Goal: Navigation & Orientation: Find specific page/section

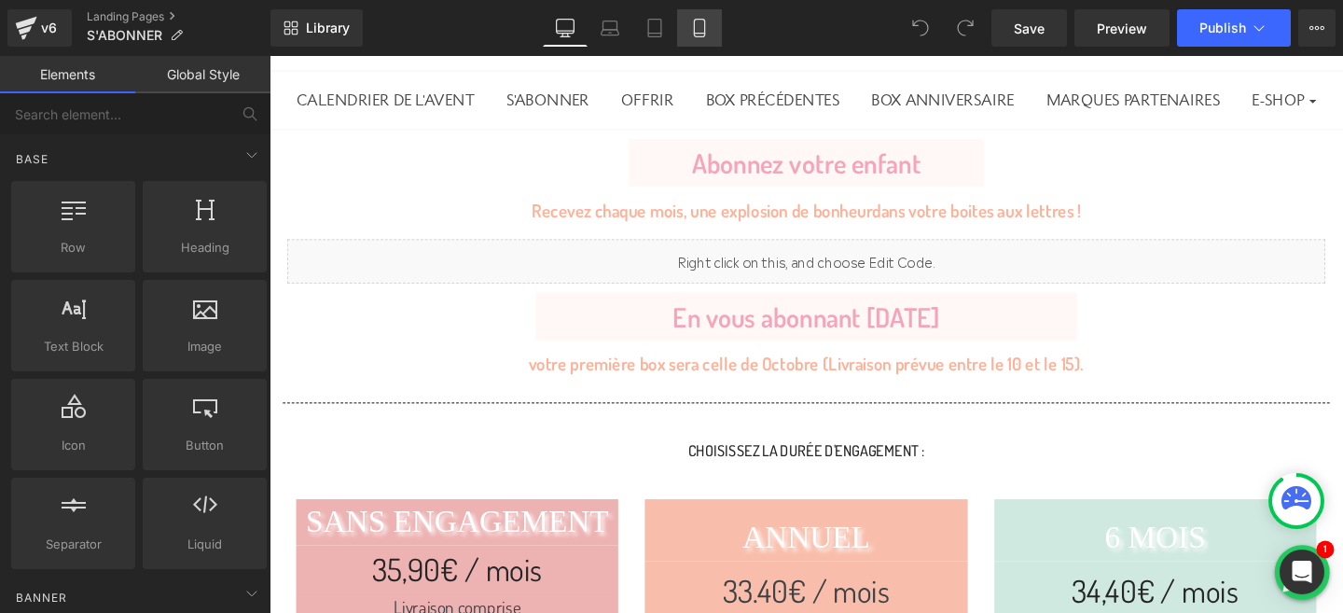
click at [693, 27] on icon at bounding box center [699, 28] width 19 height 19
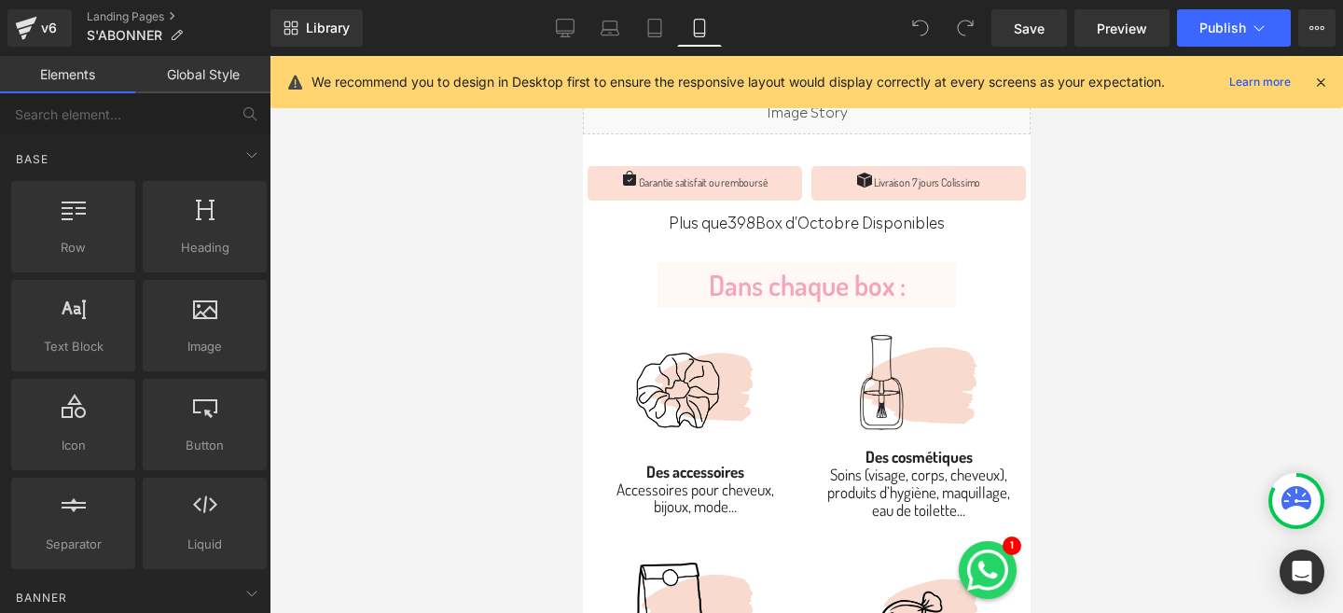
scroll to position [684, 0]
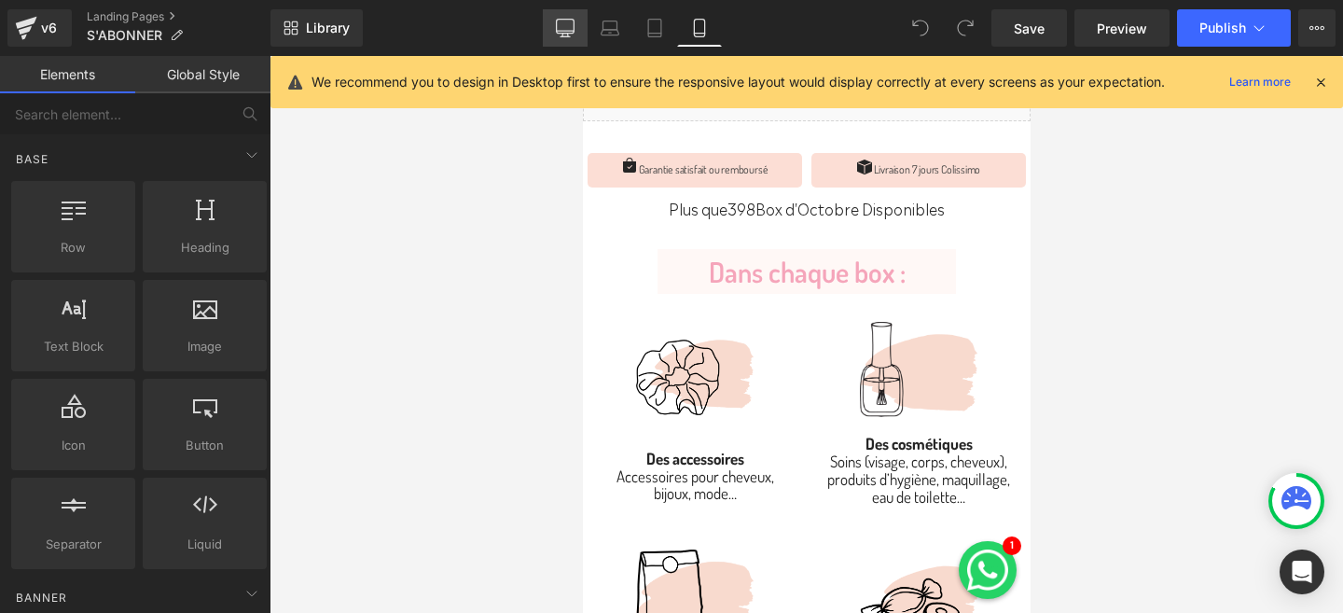
click at [560, 30] on icon at bounding box center [565, 28] width 19 height 19
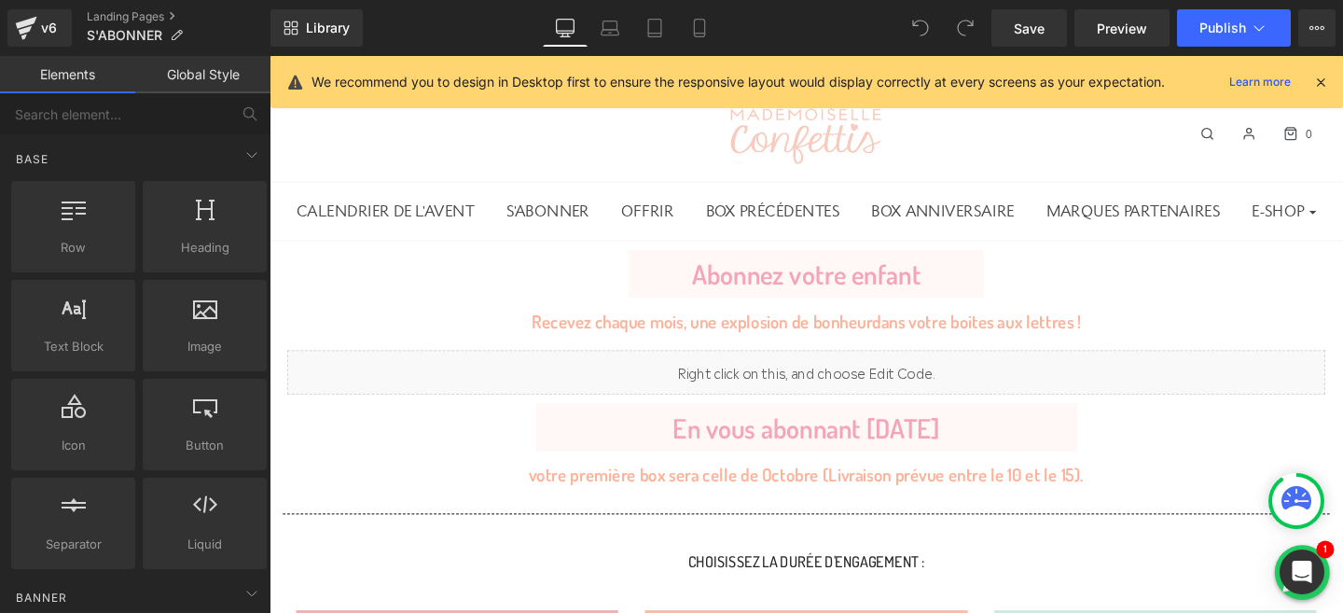
scroll to position [0, 0]
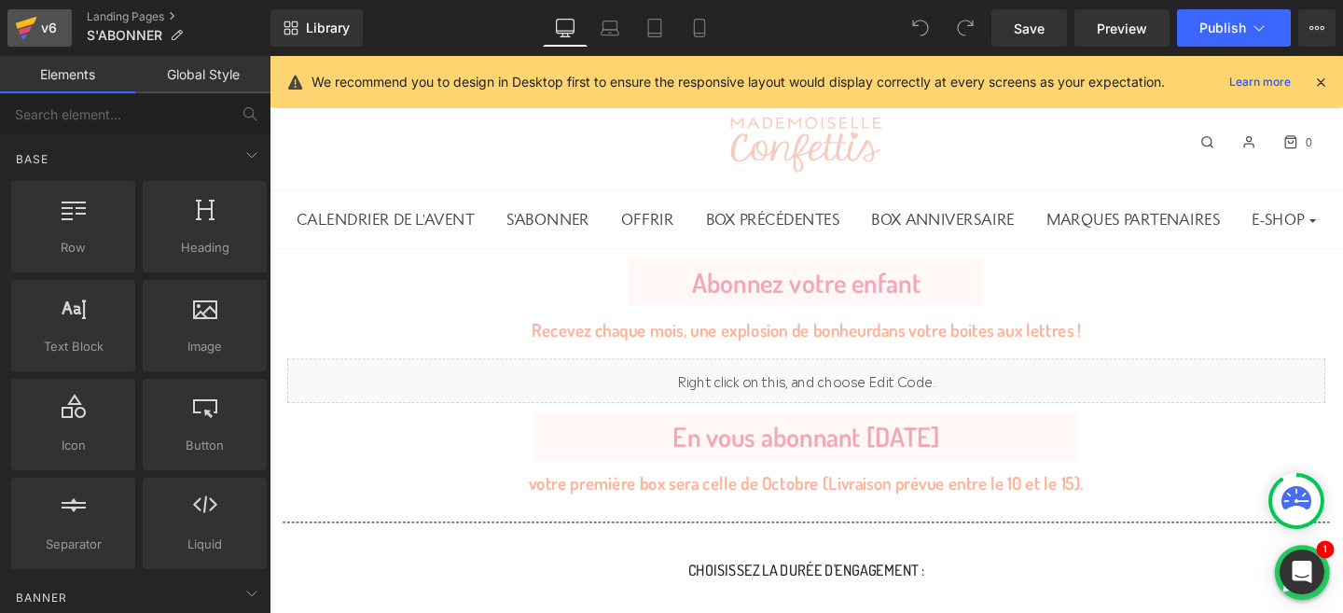
click at [43, 32] on div "v6" at bounding box center [48, 28] width 23 height 24
